Goal: Task Accomplishment & Management: Manage account settings

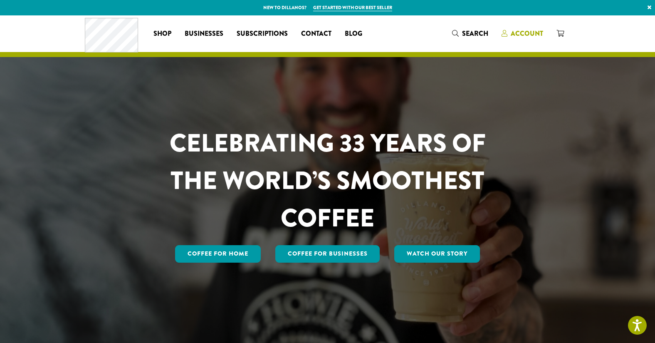
click at [529, 31] on span "Account" at bounding box center [526, 34] width 32 height 10
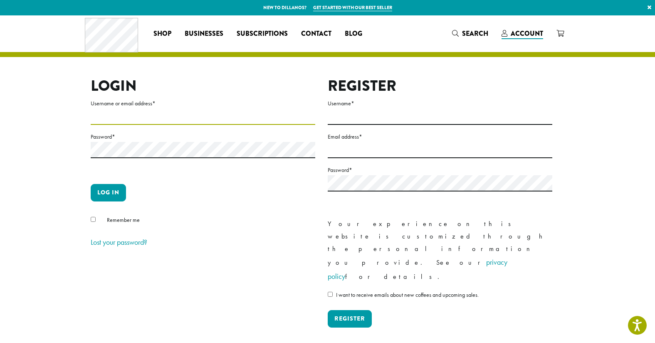
type input "**********"
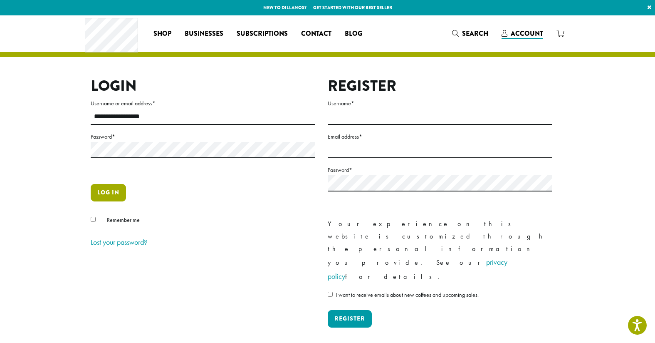
click at [110, 193] on button "Log in" at bounding box center [108, 192] width 35 height 17
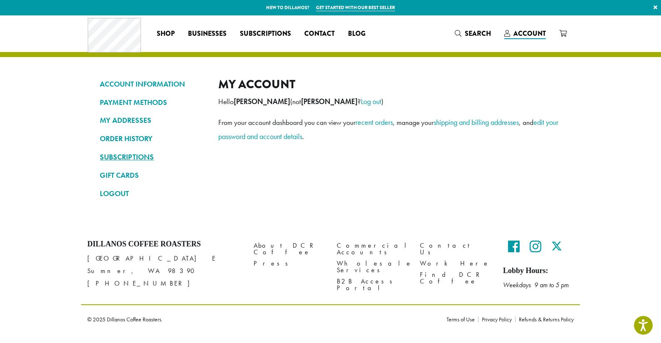
click at [109, 159] on link "SUBSCRIPTIONS" at bounding box center [153, 157] width 106 height 14
click at [132, 153] on link "SUBSCRIPTIONS" at bounding box center [153, 157] width 106 height 14
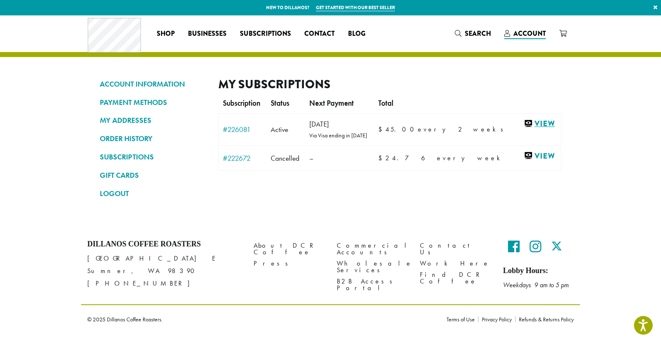
click at [530, 123] on link "View" at bounding box center [540, 123] width 33 height 10
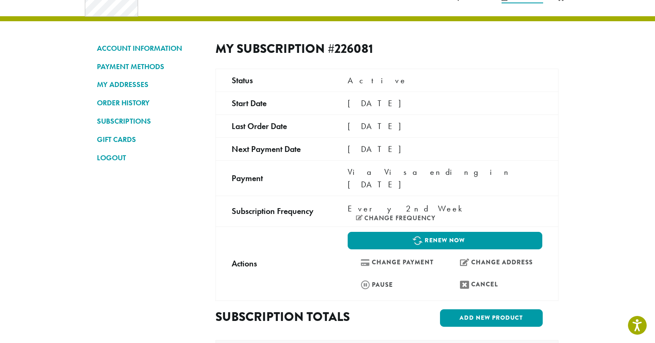
scroll to position [37, 0]
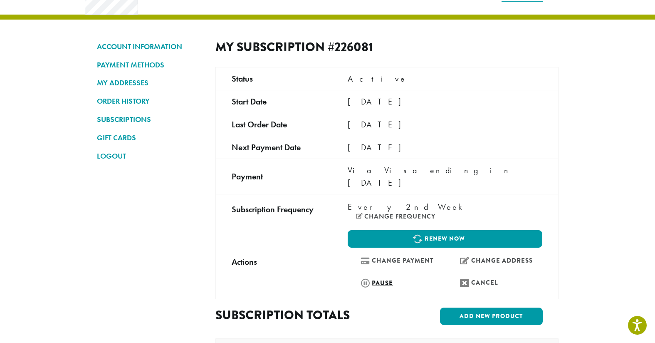
click at [379, 274] on link "Pause" at bounding box center [394, 283] width 95 height 18
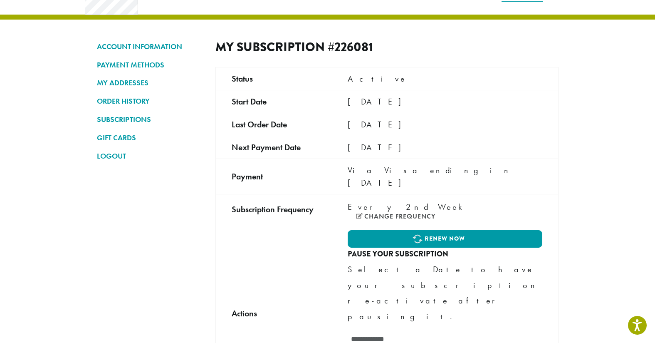
click at [369, 331] on input "text" at bounding box center [444, 339] width 194 height 16
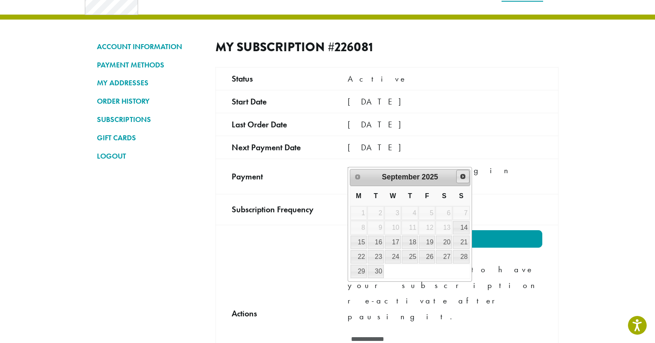
click at [463, 177] on span "Next" at bounding box center [462, 176] width 7 height 7
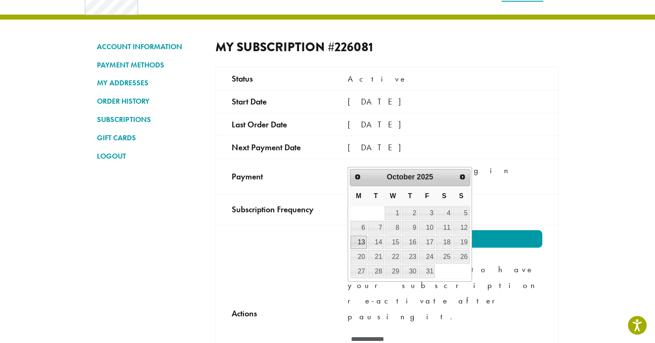
click at [357, 241] on link "13" at bounding box center [358, 241] width 16 height 13
type input "**********"
